Goal: Use online tool/utility: Utilize a website feature to perform a specific function

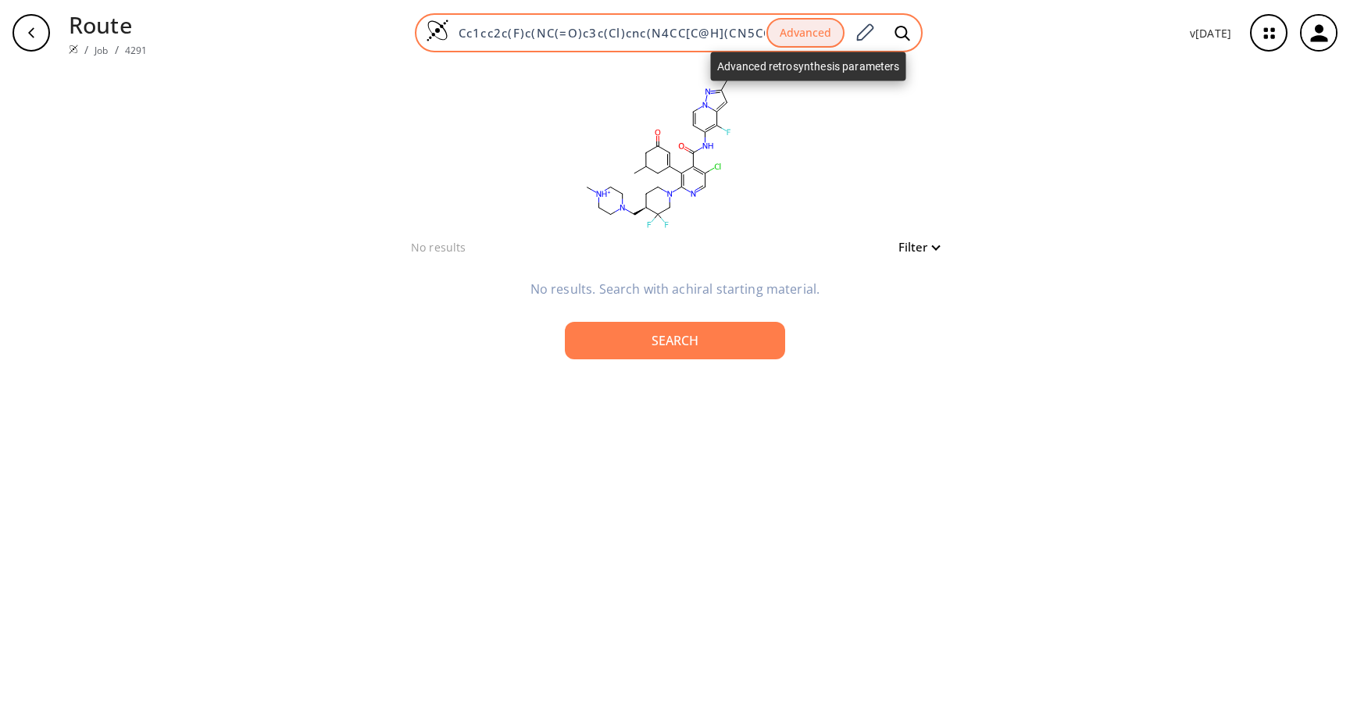
click at [820, 27] on button "Advanced" at bounding box center [805, 33] width 78 height 30
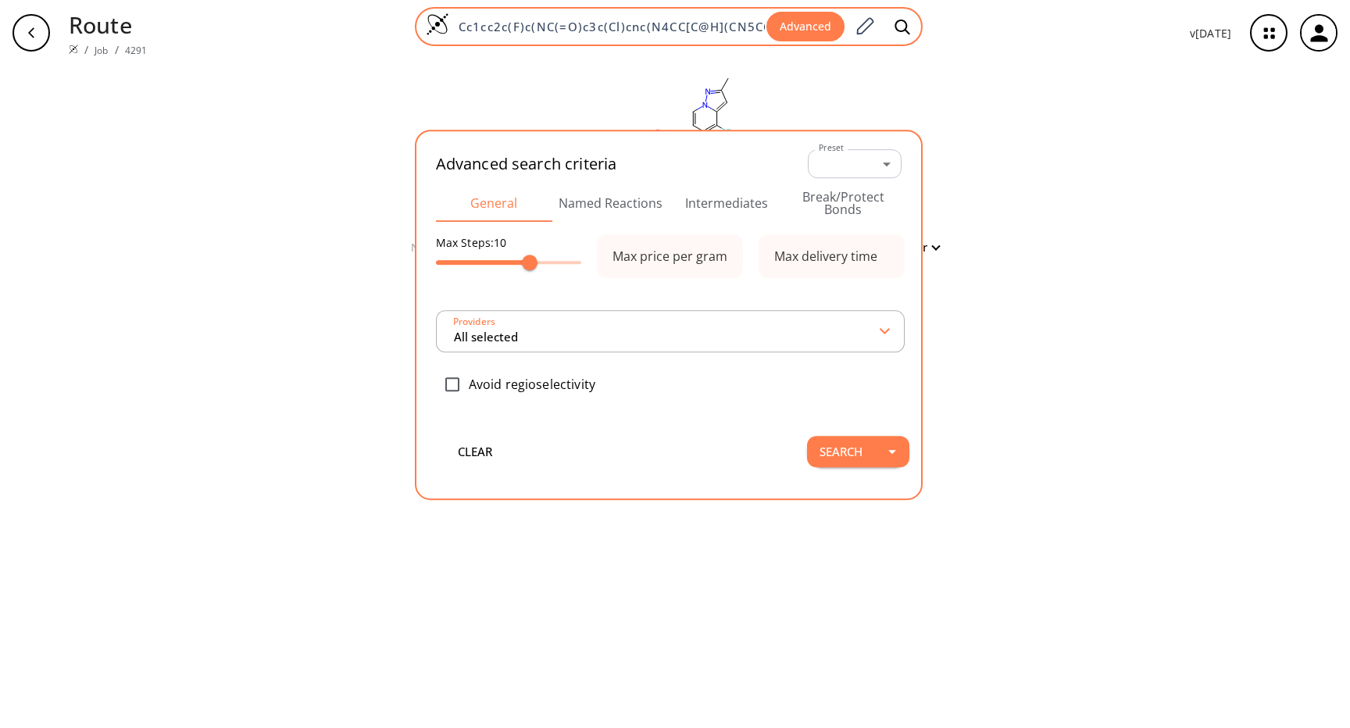
scroll to position [0, 333]
type input "All selected"
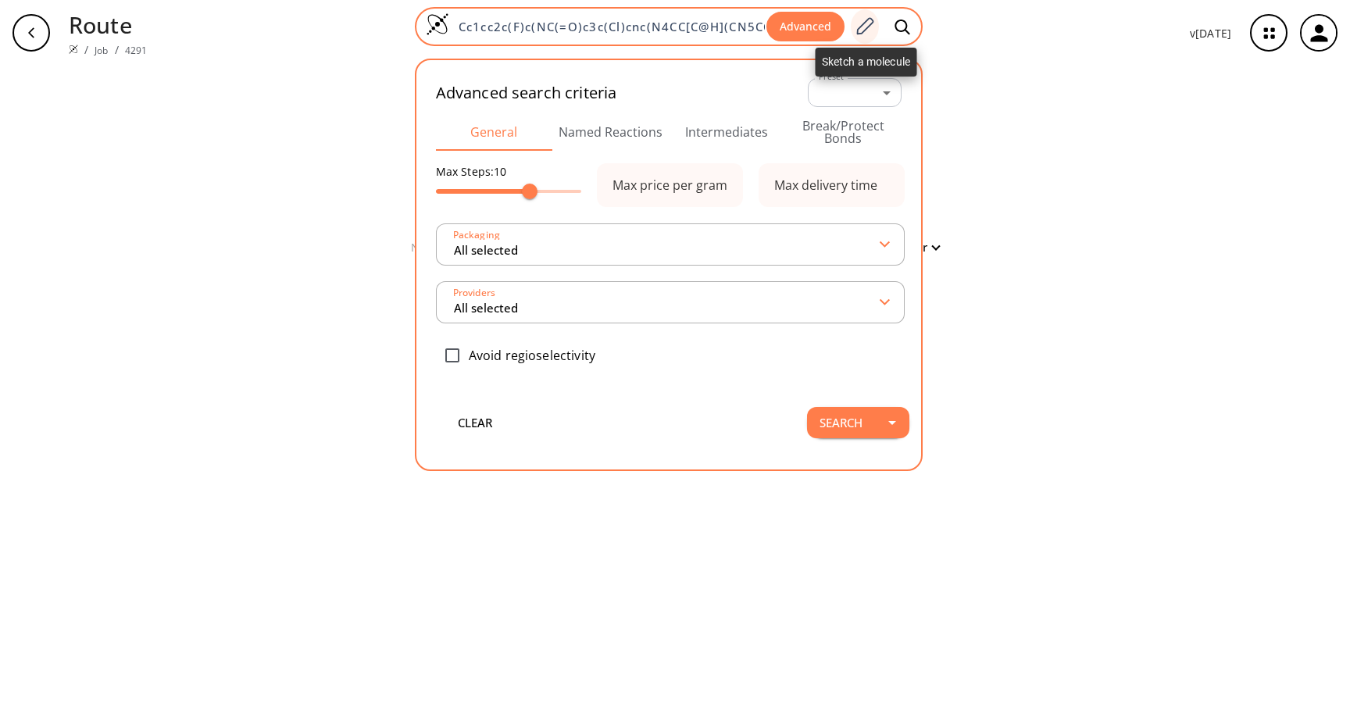
click at [856, 33] on icon at bounding box center [864, 26] width 21 height 20
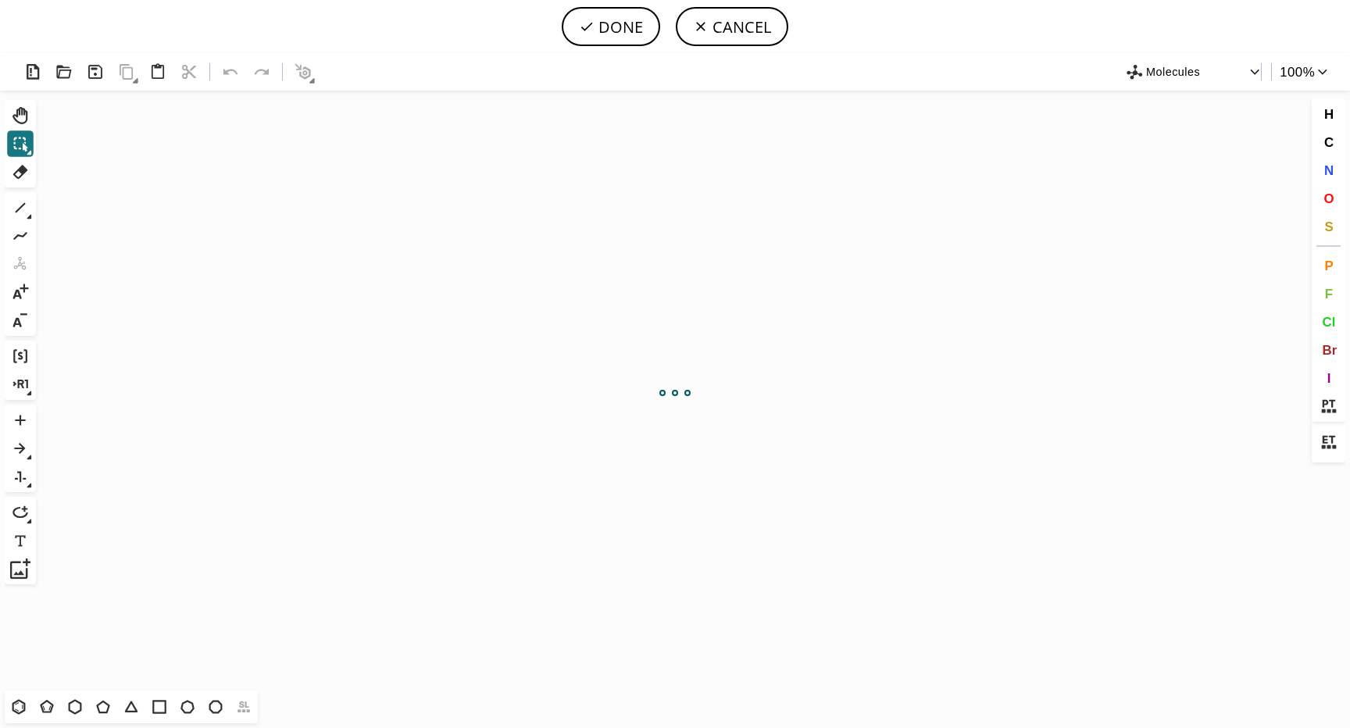
scroll to position [0, 0]
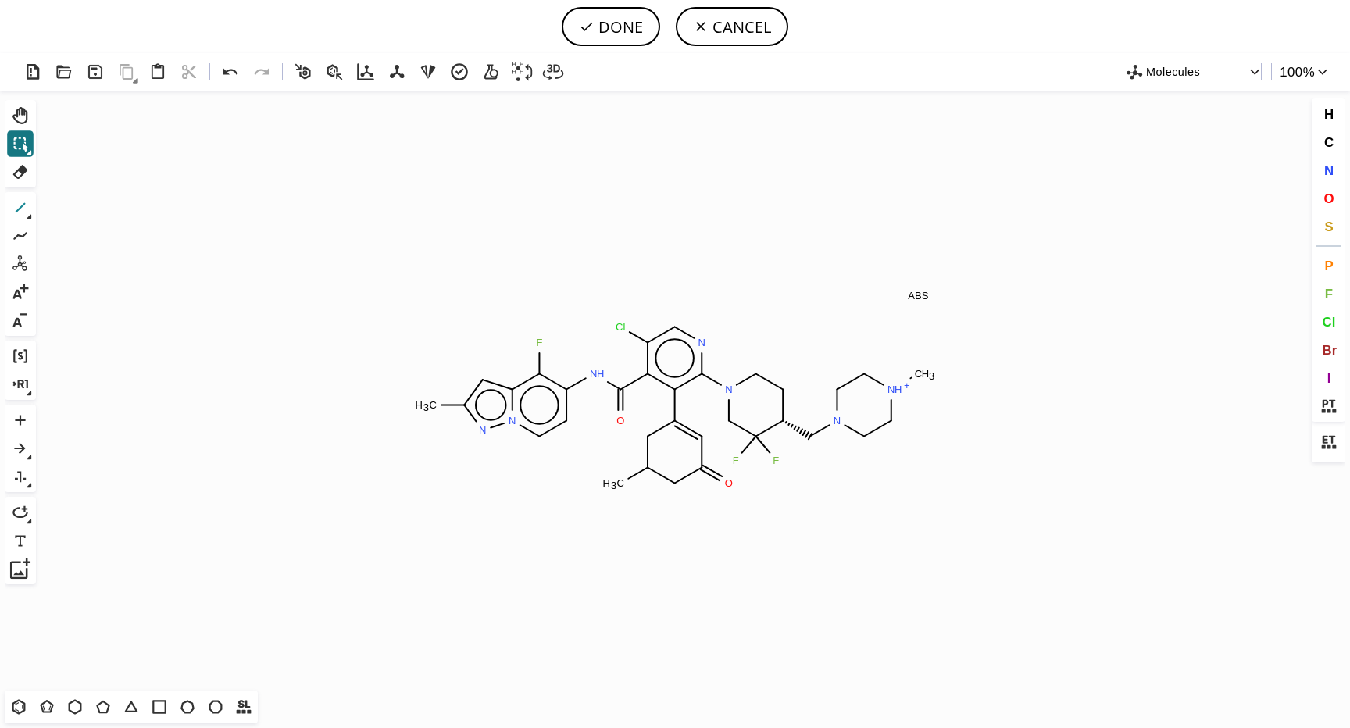
click at [18, 202] on icon at bounding box center [20, 208] width 20 height 20
click at [617, 34] on button "DONE" at bounding box center [611, 26] width 98 height 39
type input "Cc1n[n]2c(c(c(cc2)NC(c2c(C3CC(C)CC(=O)C=3)c(N3CC(F)(F)C(CN4CC[NH+](C)CC4)CC3)nc…"
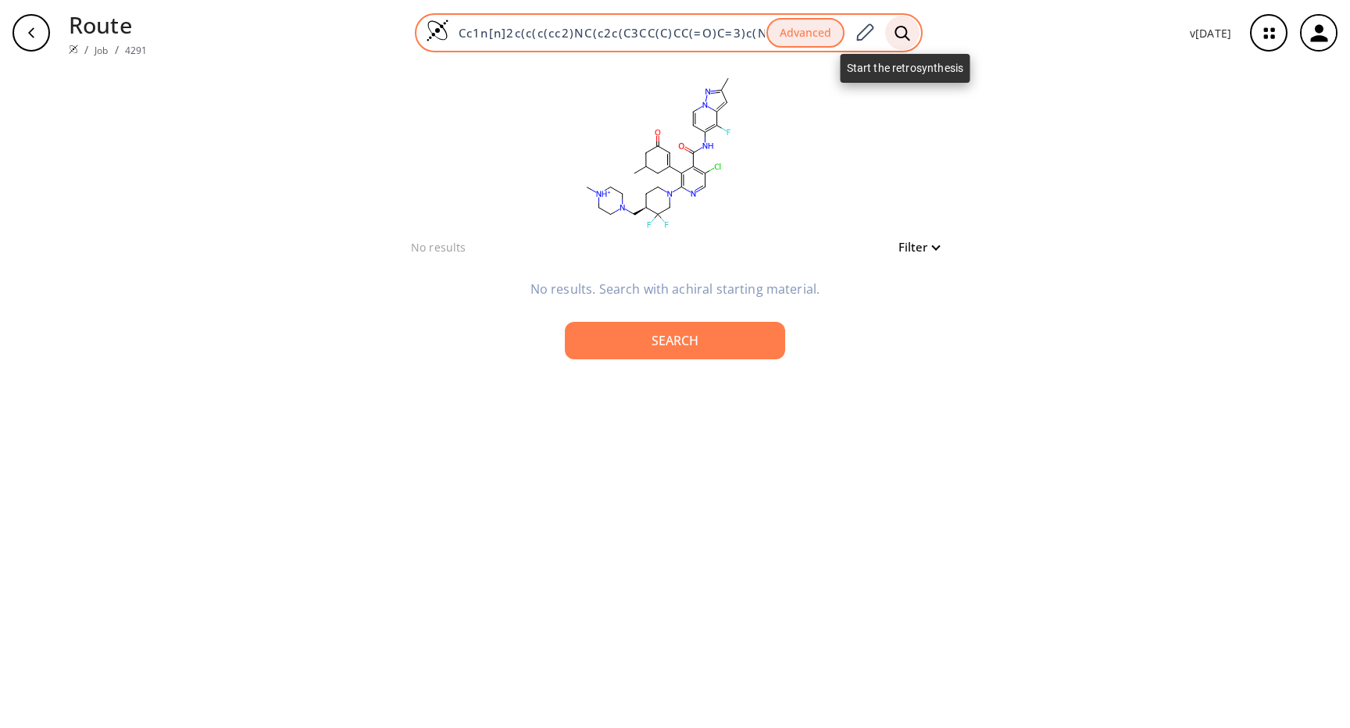
click at [905, 30] on icon at bounding box center [903, 33] width 16 height 16
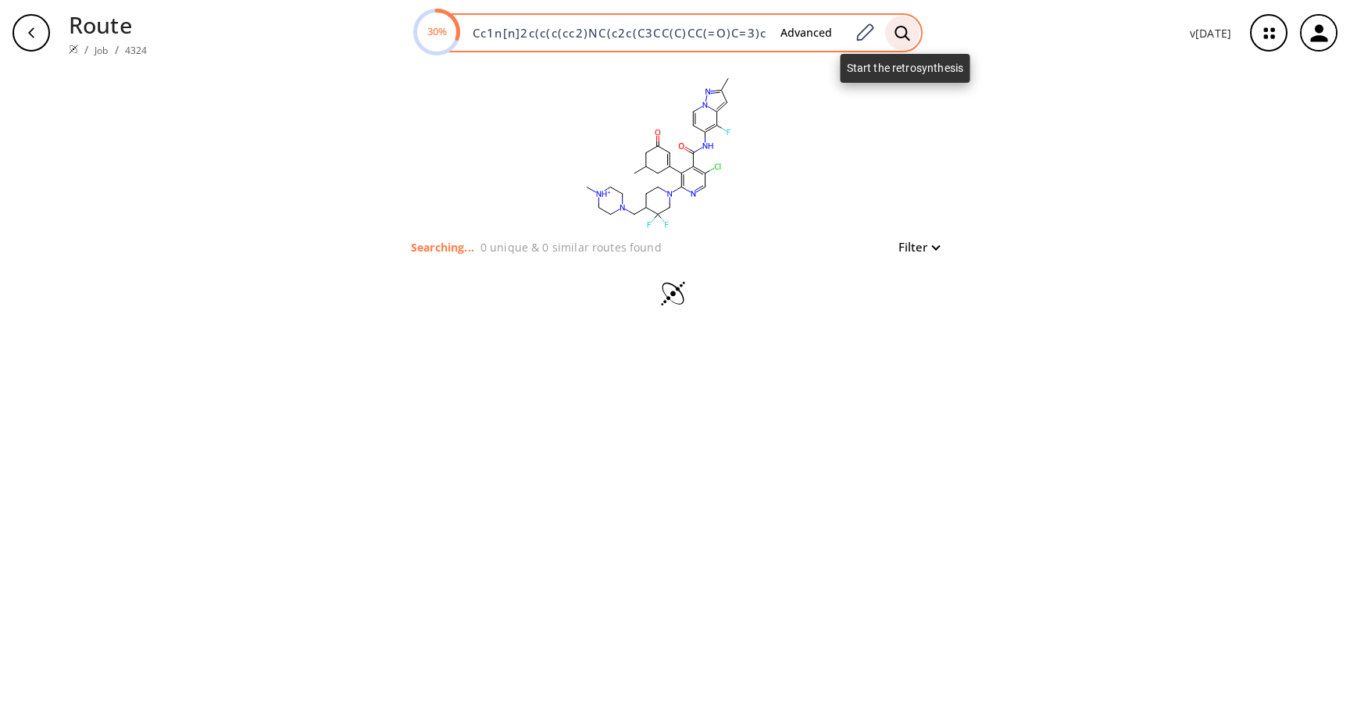
click at [905, 30] on icon at bounding box center [903, 33] width 16 height 16
click at [693, 34] on input "Cc1n[n]2c(c(c(cc2)NC(c2c(C3CC(C)CC(=O)C=3)c(N3CC(F)(F)C(CN4CC[NH+](C)CC4)CC3)nc…" at bounding box center [615, 33] width 305 height 16
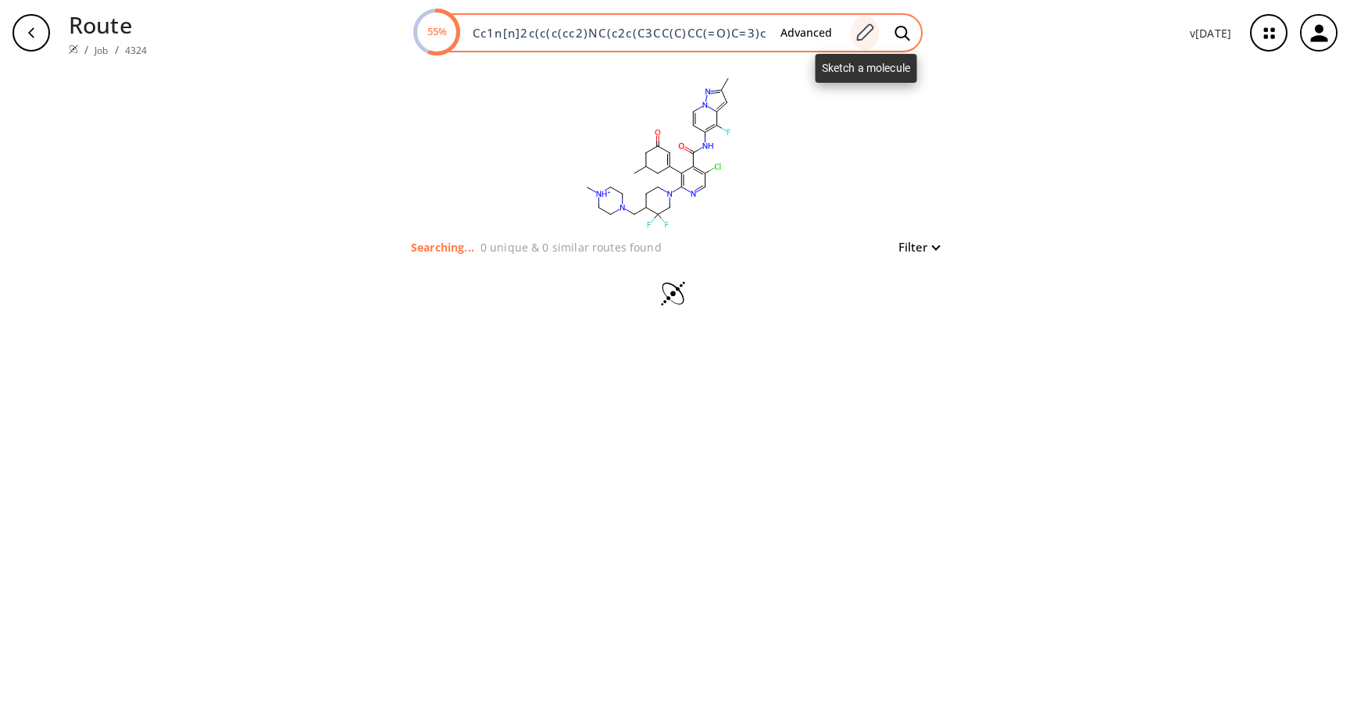
click at [870, 29] on icon at bounding box center [864, 33] width 21 height 20
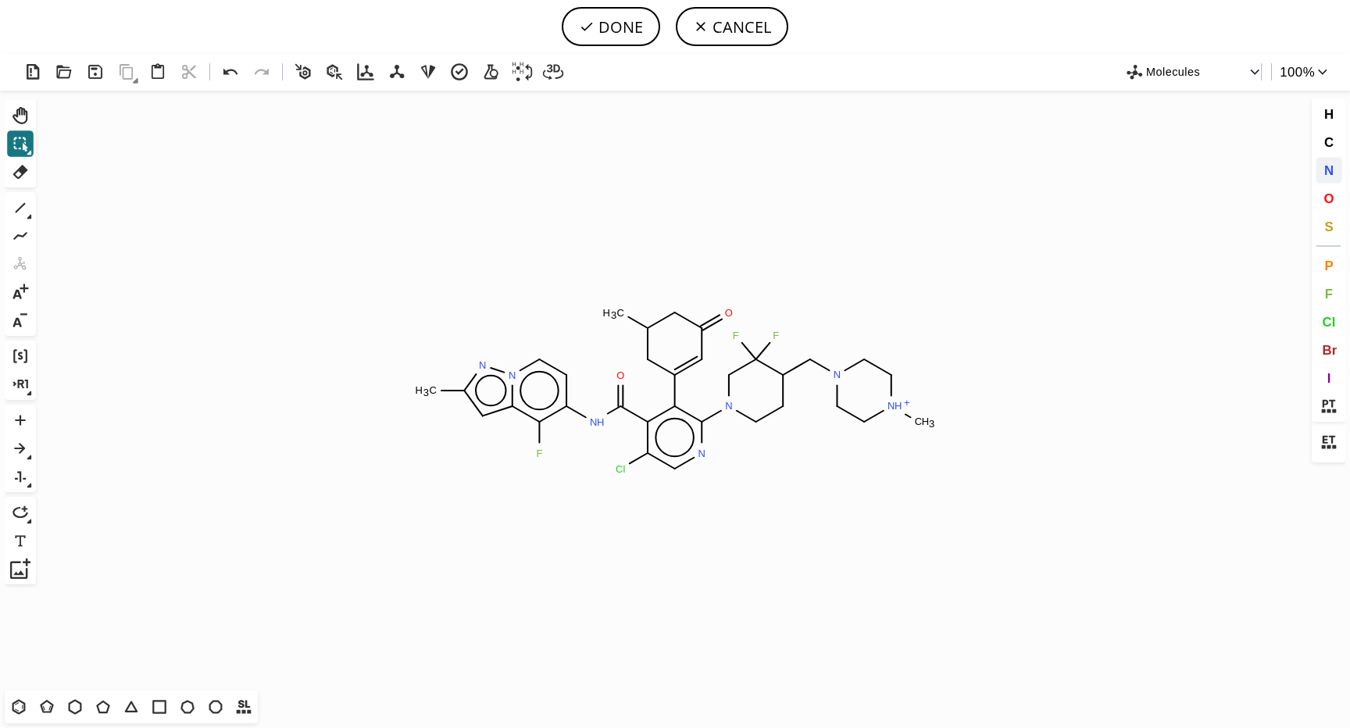
click at [1330, 168] on span "N" at bounding box center [1327, 170] width 9 height 15
click at [897, 402] on tspan "N" at bounding box center [897, 403] width 8 height 12
click at [610, 23] on button "DONE" at bounding box center [611, 26] width 98 height 39
type input "Cc1cc2c(F)c(NC(=O)c3c(Cl)cnc(N4CCC(CN5CCN(C)CC5)C(F)(F)C4)c3C3=CC(=O)CC(C)C3)cc…"
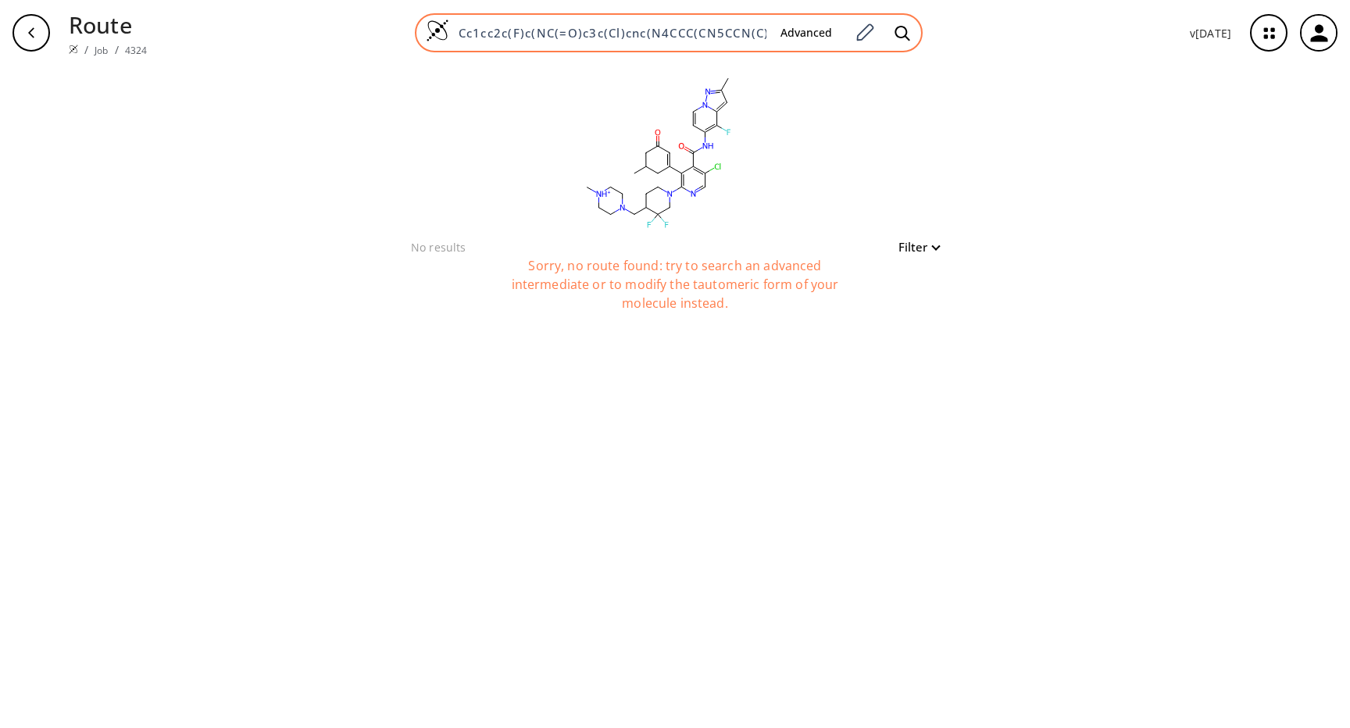
click at [664, 21] on div "Cc1cc2c(F)c(NC(=O)c3c(Cl)cnc(N4CCC(CN5CCN(C)CC5)C(F)(F)C4)c3C3=CC(=O)CC(C)C3)cc…" at bounding box center [669, 32] width 508 height 39
